Goal: Obtain resource: Download file/media

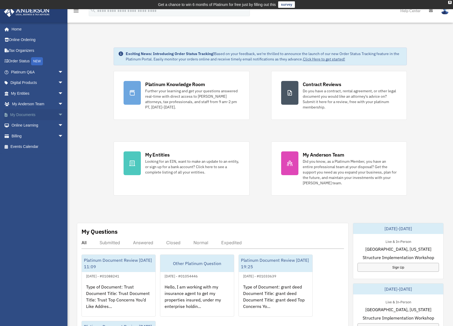
click at [48, 113] on link "My Documents arrow_drop_down" at bounding box center [38, 114] width 68 height 11
click at [58, 115] on span "arrow_drop_down" at bounding box center [63, 114] width 11 height 11
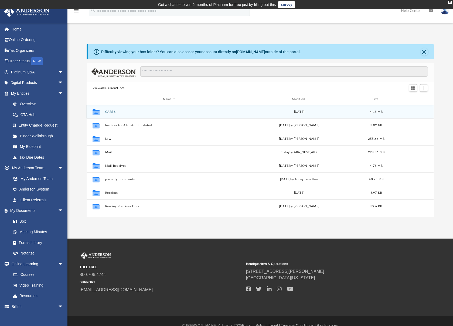
scroll to position [119, 343]
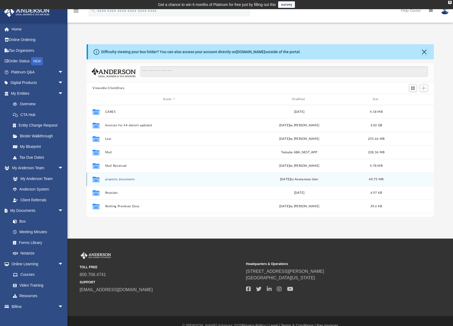
click at [112, 178] on button "property documents" at bounding box center [169, 180] width 128 height 4
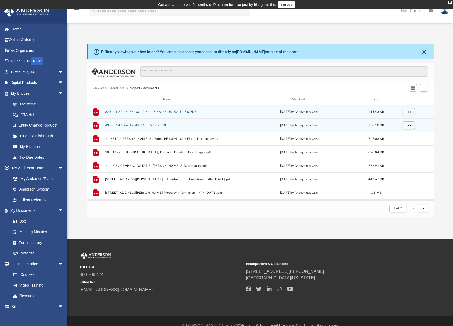
scroll to position [102, 343]
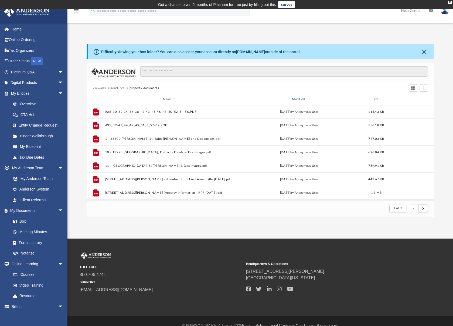
click at [297, 99] on div "Modified" at bounding box center [299, 99] width 128 height 5
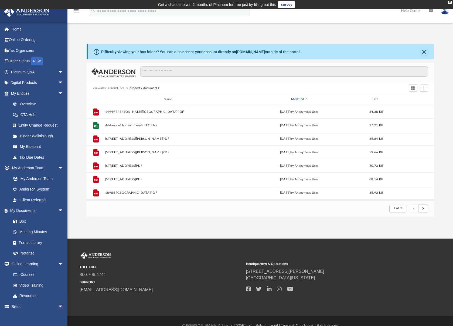
click at [299, 98] on div "Modified" at bounding box center [299, 99] width 128 height 5
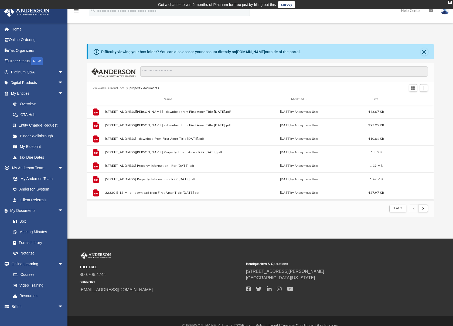
click at [111, 89] on button "Viewable-ClientDocs" at bounding box center [109, 88] width 32 height 5
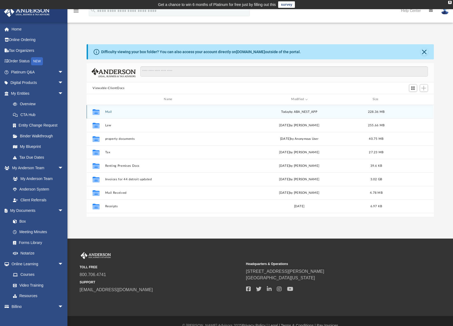
scroll to position [119, 343]
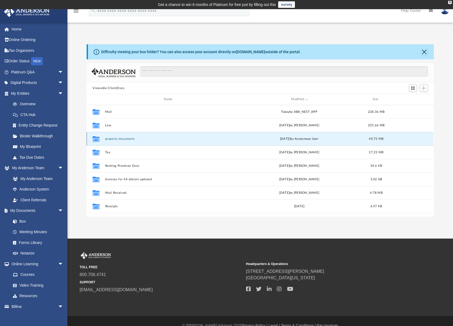
click at [112, 140] on button "property documents" at bounding box center [169, 139] width 128 height 4
click at [118, 139] on button "property documents" at bounding box center [169, 139] width 128 height 4
click at [122, 139] on button "property documents" at bounding box center [169, 139] width 128 height 4
click at [97, 140] on icon "grid" at bounding box center [96, 139] width 7 height 4
click at [117, 138] on button "property documents" at bounding box center [169, 139] width 128 height 4
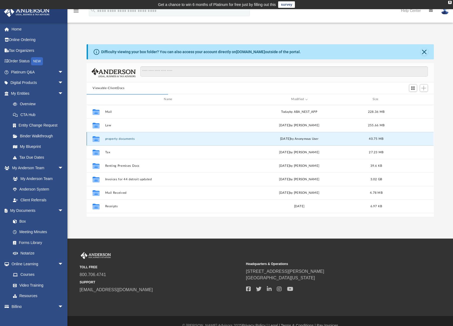
click at [126, 140] on button "property documents" at bounding box center [169, 139] width 128 height 4
click at [94, 140] on icon "grid" at bounding box center [96, 139] width 7 height 4
click at [100, 140] on icon "Collaborated Folder" at bounding box center [96, 138] width 9 height 9
click at [108, 139] on button "property documents" at bounding box center [169, 139] width 128 height 4
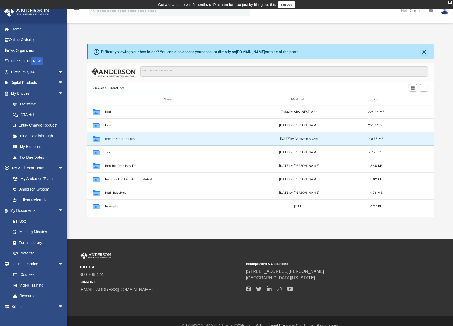
click at [108, 139] on button "property documents" at bounding box center [169, 139] width 128 height 4
click at [190, 136] on div "Collaborated Folder property documents [DATE] by Anonymous User 40.75 MB" at bounding box center [260, 138] width 347 height 13
click at [140, 140] on button "property documents" at bounding box center [169, 139] width 128 height 4
click at [113, 140] on button "property documents" at bounding box center [169, 139] width 128 height 4
click at [99, 140] on icon "grid" at bounding box center [96, 139] width 7 height 4
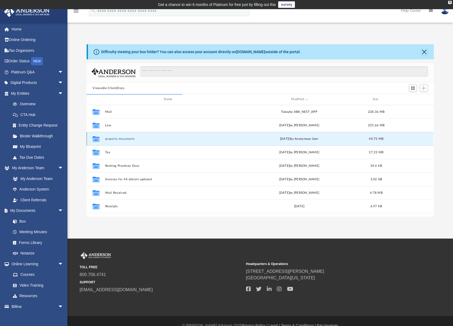
click at [120, 139] on button "property documents" at bounding box center [169, 139] width 128 height 4
click at [286, 138] on div "[DATE] by Anonymous User" at bounding box center [299, 138] width 128 height 5
click at [227, 140] on button "property documents" at bounding box center [169, 139] width 128 height 4
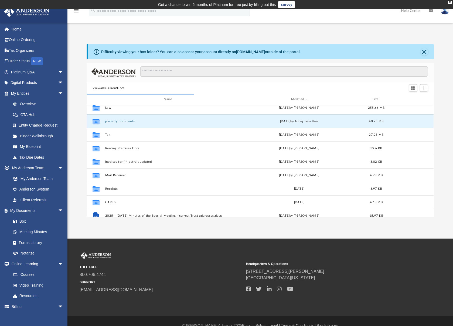
scroll to position [37, 0]
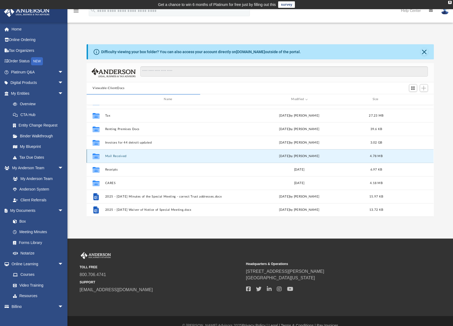
click at [116, 158] on button "Mail Received" at bounding box center [169, 156] width 128 height 4
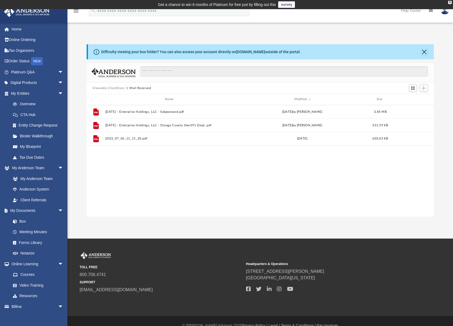
click at [112, 87] on button "Viewable-ClientDocs" at bounding box center [109, 88] width 32 height 5
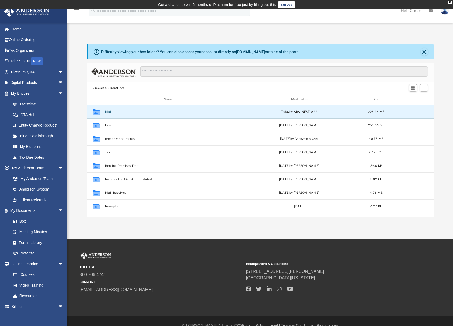
click at [106, 111] on button "Mail" at bounding box center [169, 112] width 128 height 4
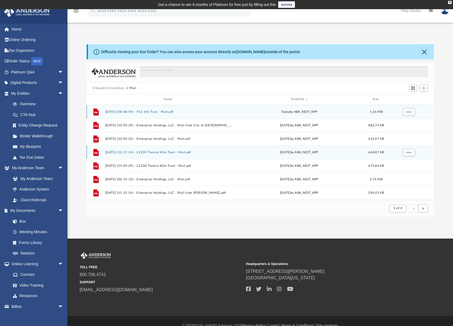
scroll to position [102, 343]
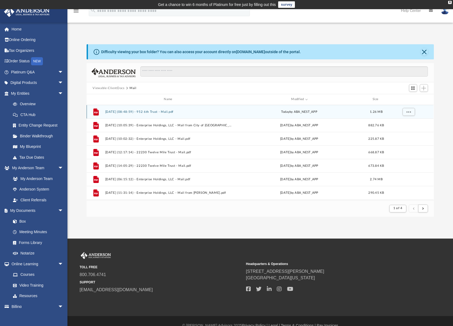
click at [161, 112] on button "[DATE] (08:48:59) - 952 6th Trust - Mail.pdf" at bounding box center [169, 112] width 128 height 4
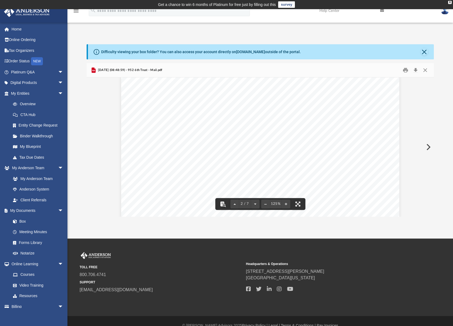
scroll to position [540, 0]
click at [425, 51] on button "Close" at bounding box center [425, 52] width 8 height 8
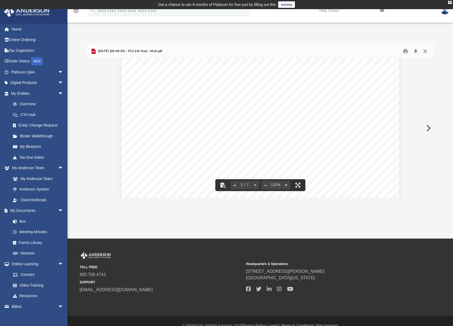
click at [426, 52] on button "Close" at bounding box center [426, 51] width 10 height 8
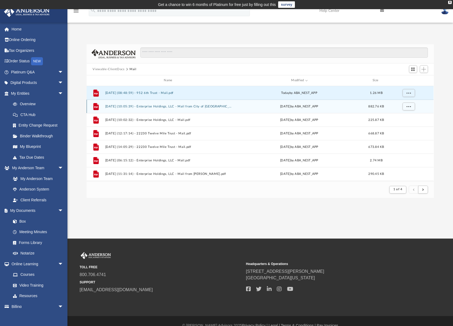
click at [193, 106] on button "[DATE] (10:05:39) - Enterprise Holdings, LLC - Mail from City of [GEOGRAPHIC_DA…" at bounding box center [169, 107] width 128 height 4
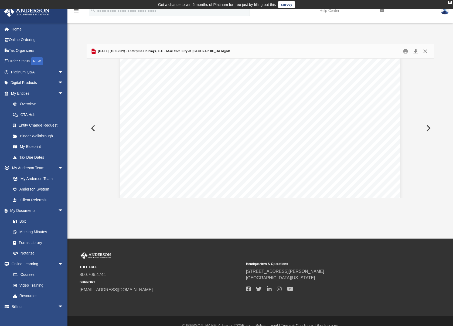
scroll to position [135, 0]
click at [424, 52] on button "Close" at bounding box center [426, 51] width 10 height 8
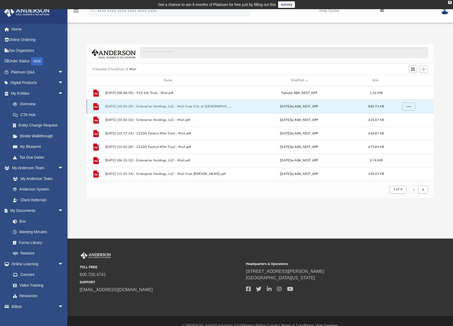
click at [163, 108] on button "[DATE] (10:05:39) - Enterprise Holdings, LLC - Mail from City of [GEOGRAPHIC_DA…" at bounding box center [169, 107] width 128 height 4
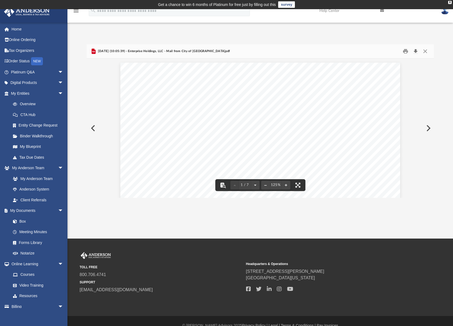
click at [414, 51] on button "Download" at bounding box center [416, 51] width 10 height 8
